Goal: Task Accomplishment & Management: Complete application form

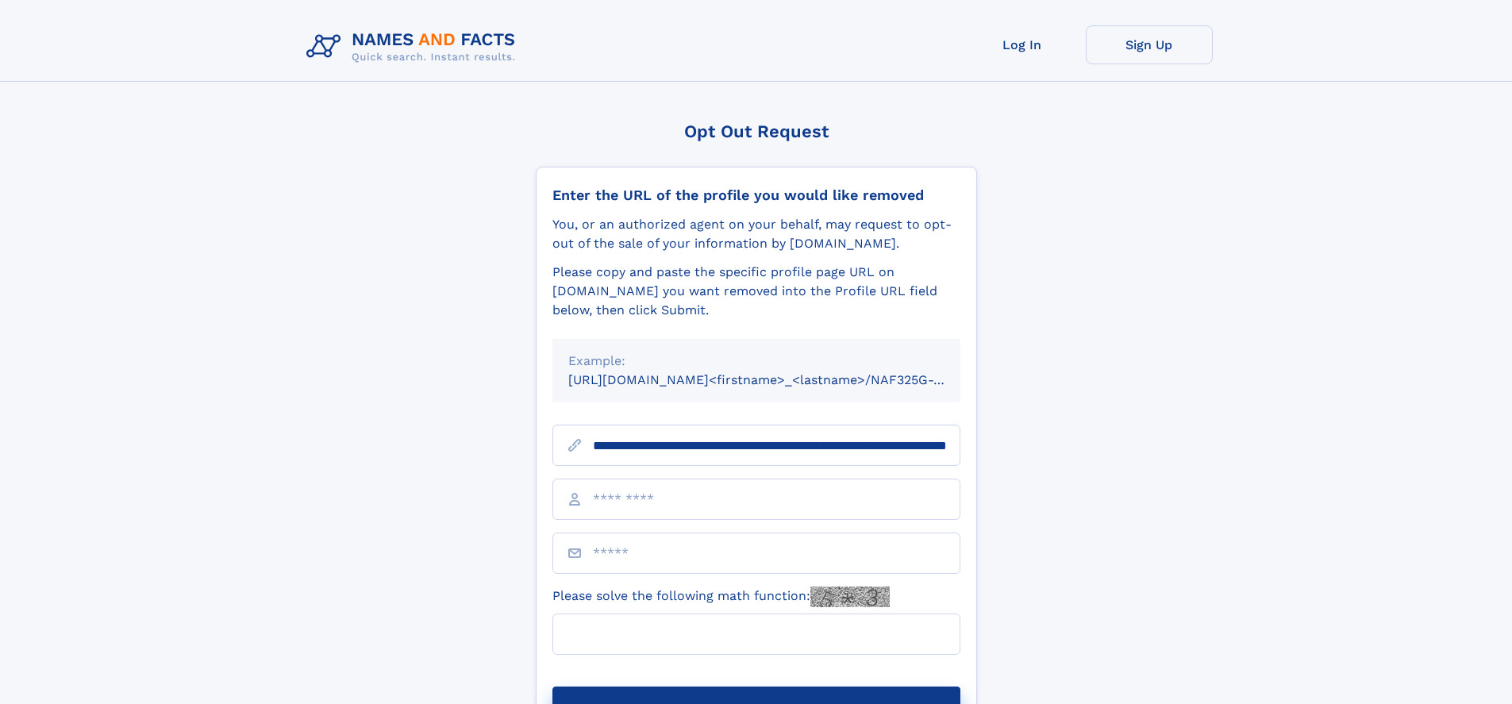
scroll to position [0, 166]
type input "**********"
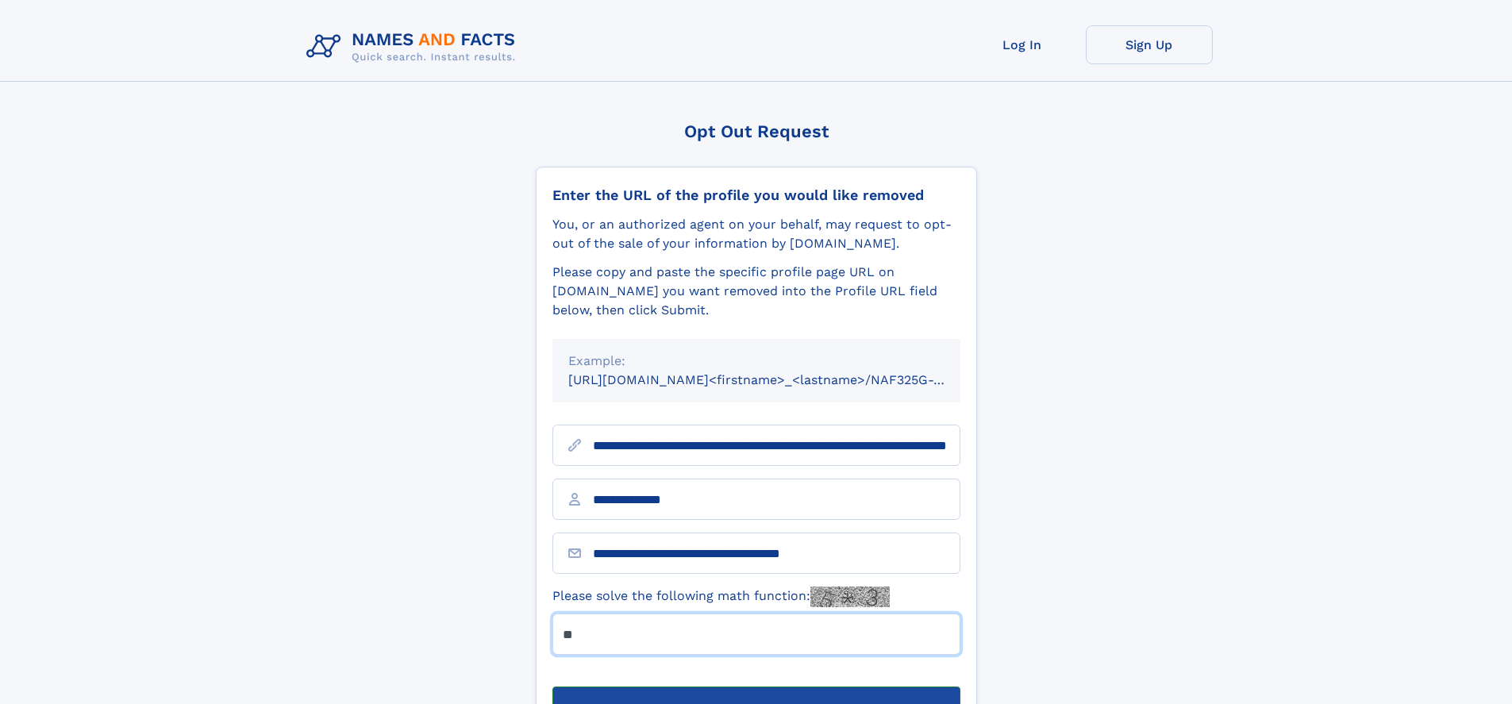
type input "**"
click at [755, 686] on button "Submit Opt Out Request" at bounding box center [756, 711] width 408 height 51
